Goal: Find contact information: Find contact information

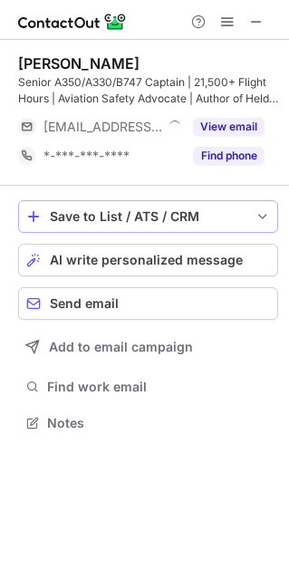
scroll to position [410, 289]
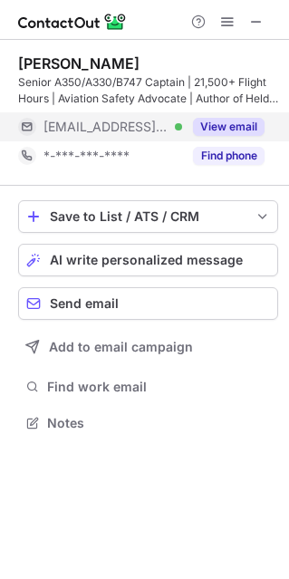
click at [147, 136] on div "***@thaiairways.com Verified" at bounding box center [100, 126] width 164 height 29
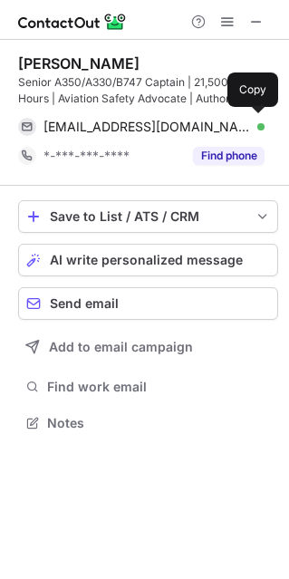
click at [96, 130] on span "chatri.s@thaiairways.com" at bounding box center [146, 127] width 207 height 16
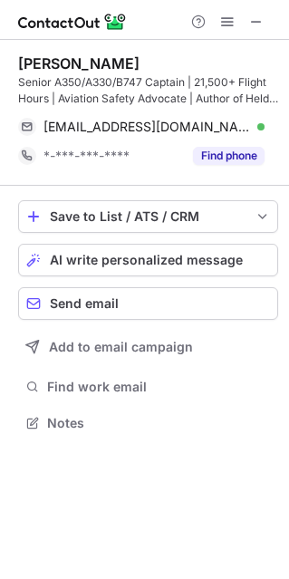
scroll to position [410, 289]
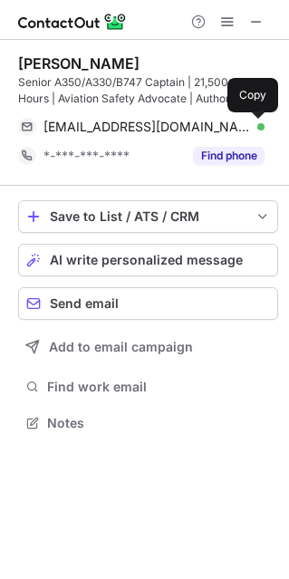
click at [269, 24] on div at bounding box center [227, 22] width 87 height 22
click at [236, 18] on button at bounding box center [228, 22] width 22 height 22
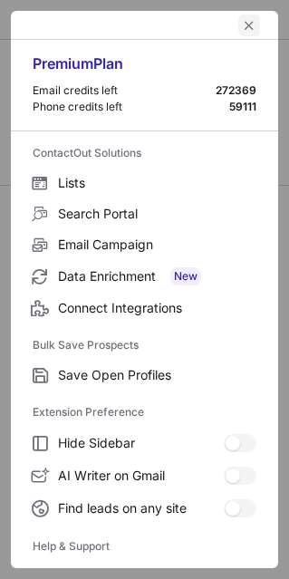
click at [242, 22] on span "left-button" at bounding box center [249, 25] width 14 height 14
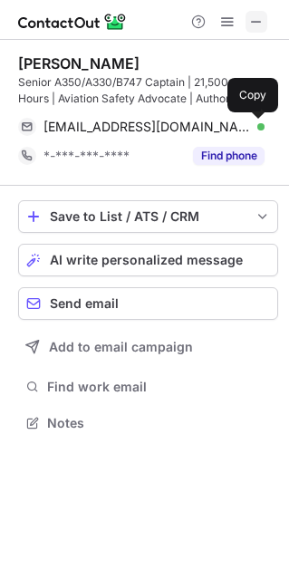
click at [256, 24] on span at bounding box center [256, 21] width 14 height 14
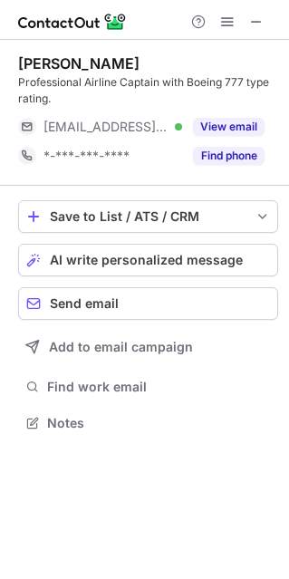
scroll to position [410, 289]
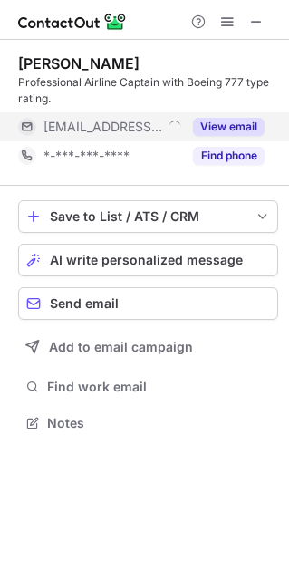
drag, startPoint x: 156, startPoint y: 127, endPoint x: 141, endPoint y: 127, distance: 14.5
click at [155, 126] on span "[EMAIL_ADDRESS][DOMAIN_NAME]" at bounding box center [102, 127] width 119 height 16
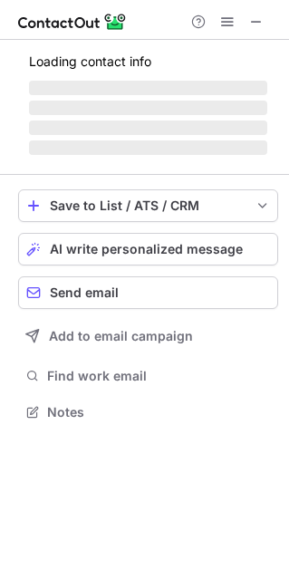
scroll to position [410, 289]
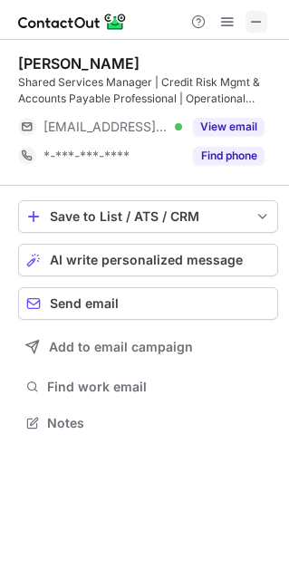
click at [250, 24] on span at bounding box center [256, 21] width 14 height 14
